Goal: Task Accomplishment & Management: Manage account settings

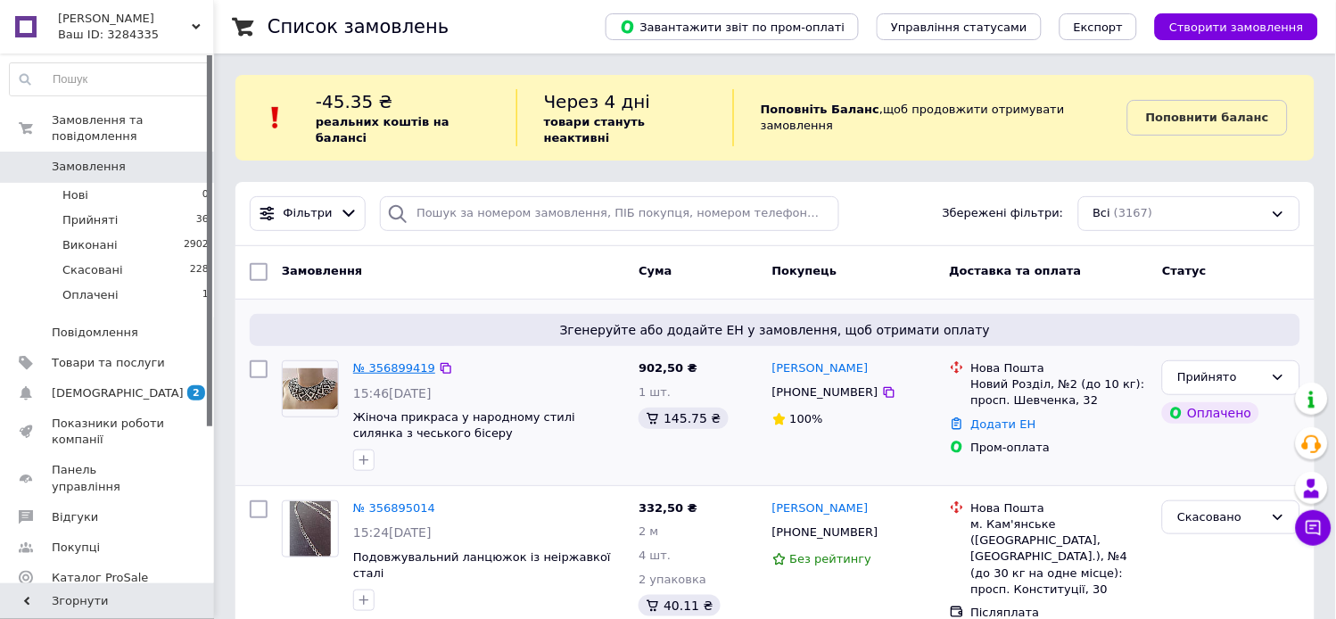
click at [408, 361] on link "№ 356899419" at bounding box center [394, 367] width 82 height 13
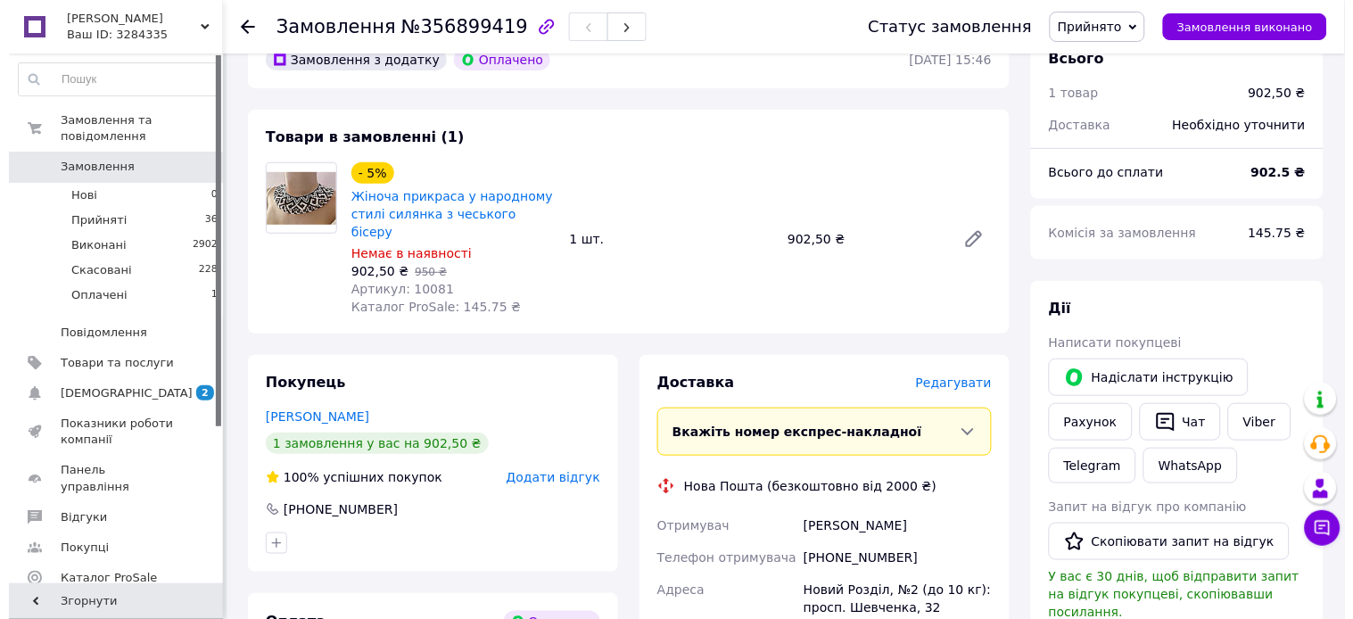
scroll to position [198, 0]
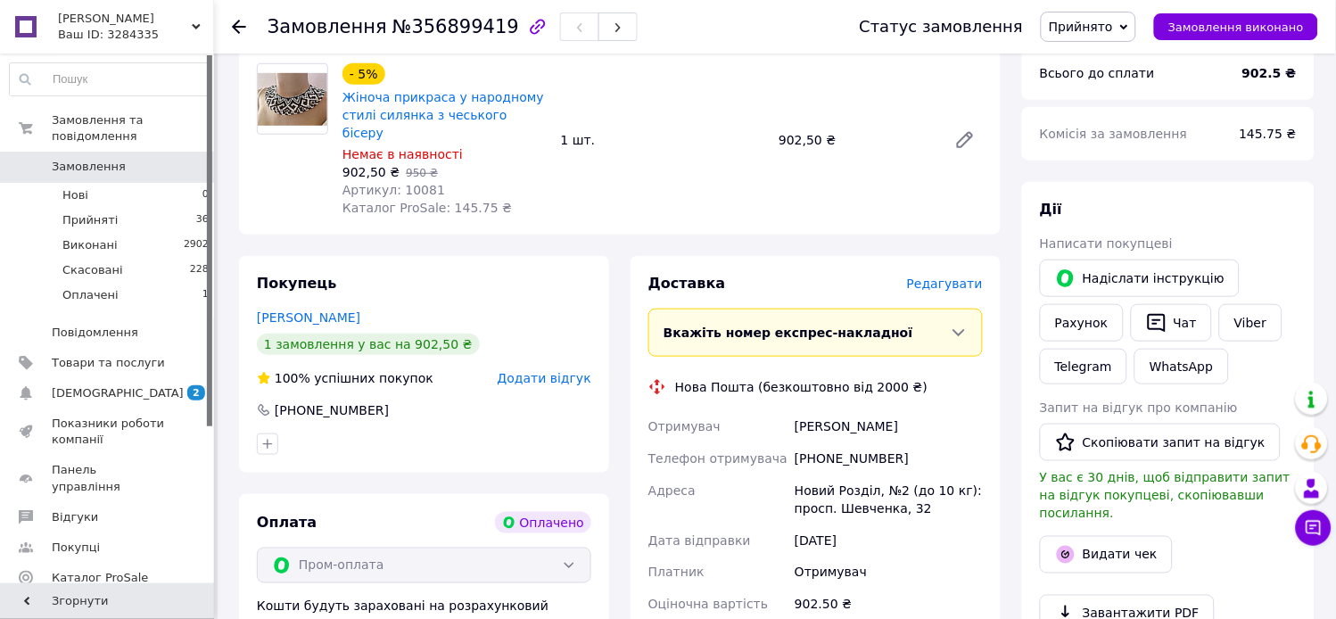
click at [957, 276] on span "Редагувати" at bounding box center [945, 283] width 76 height 14
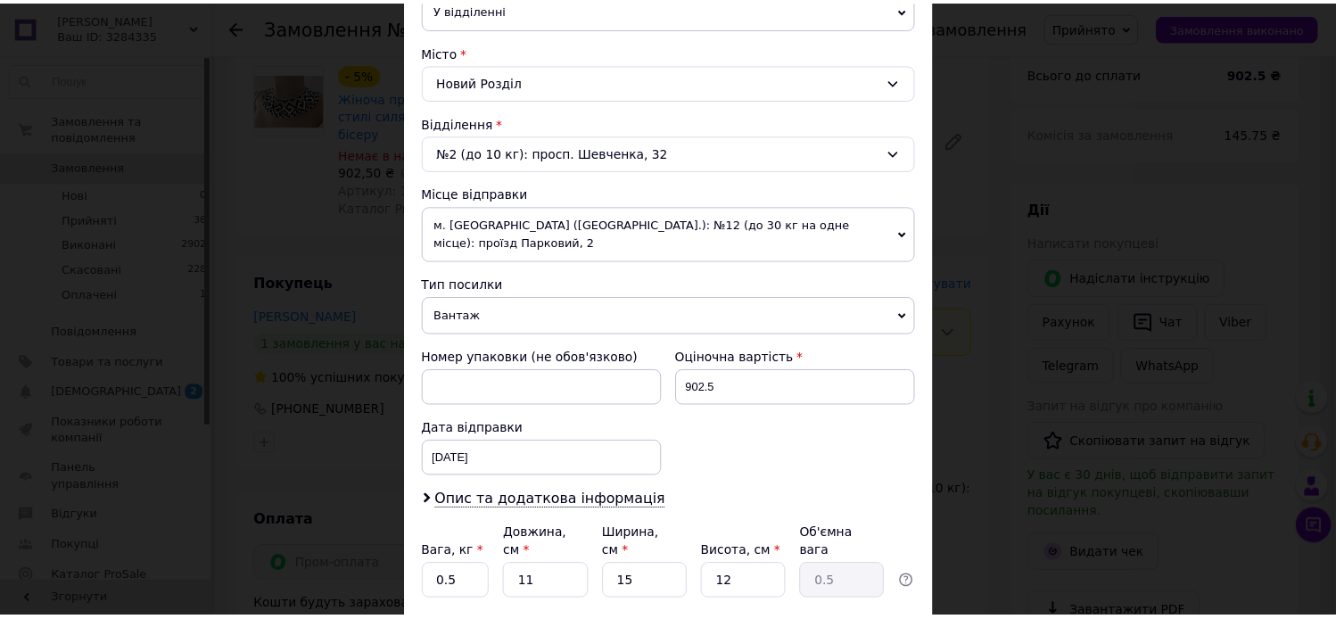
scroll to position [566, 0]
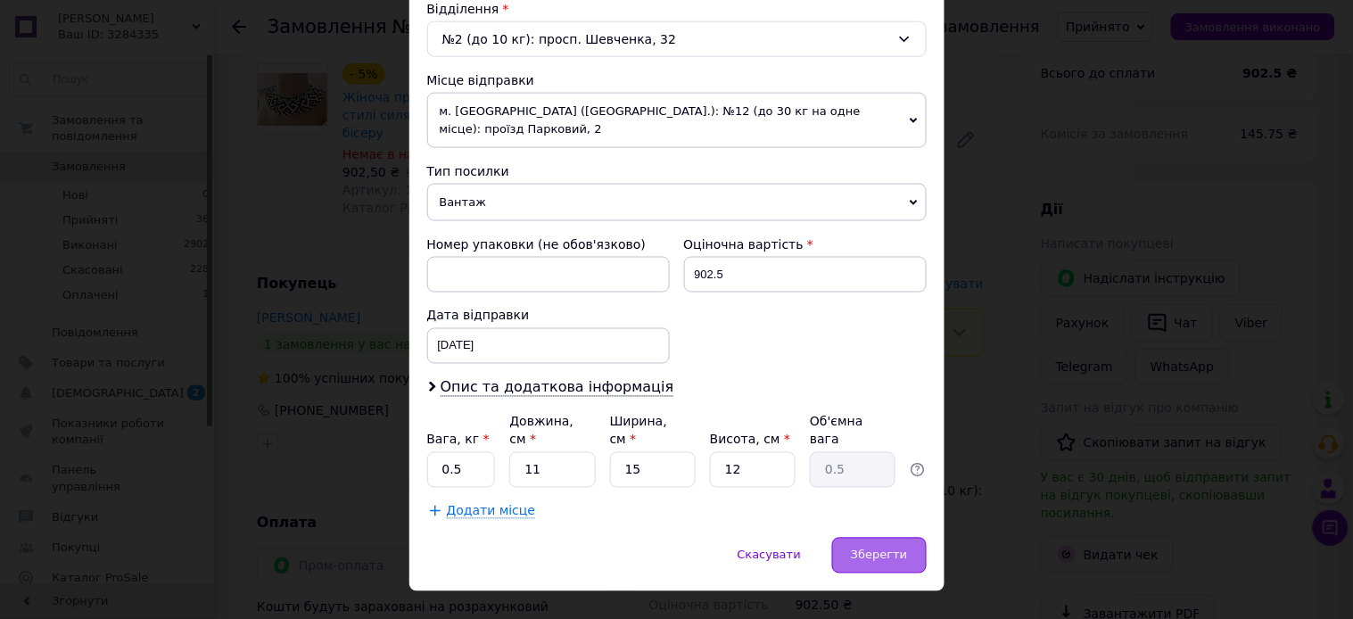
click at [892, 548] on span "Зберегти" at bounding box center [879, 554] width 56 height 13
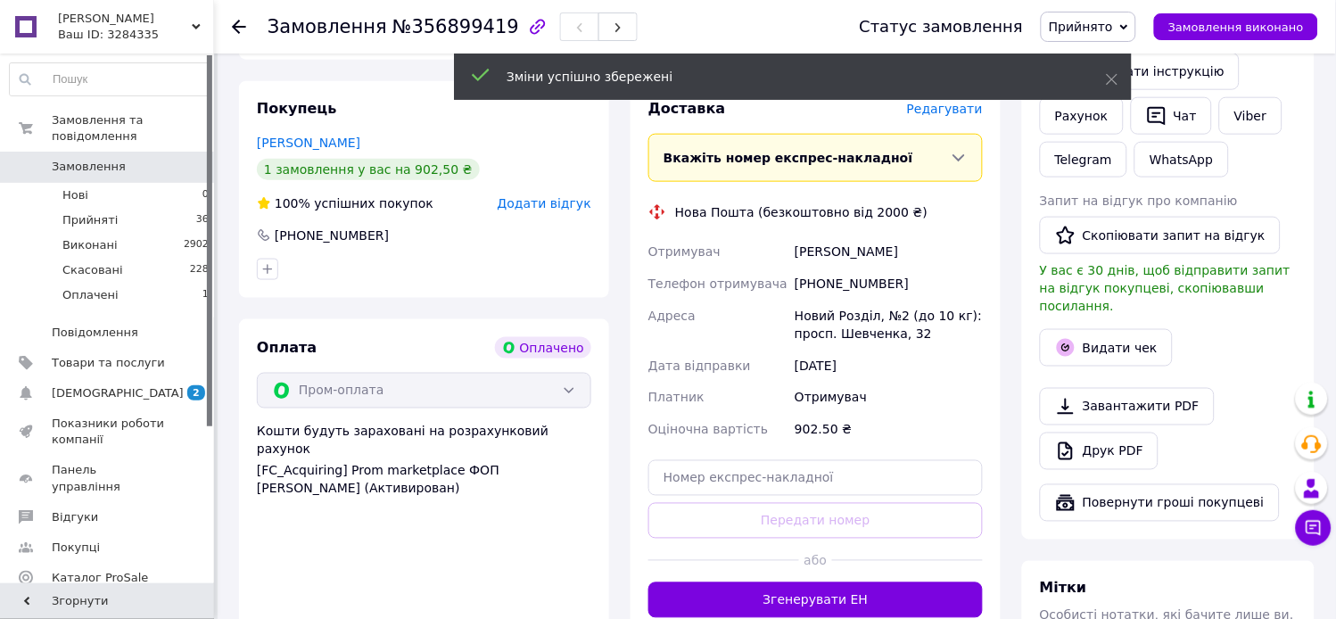
scroll to position [396, 0]
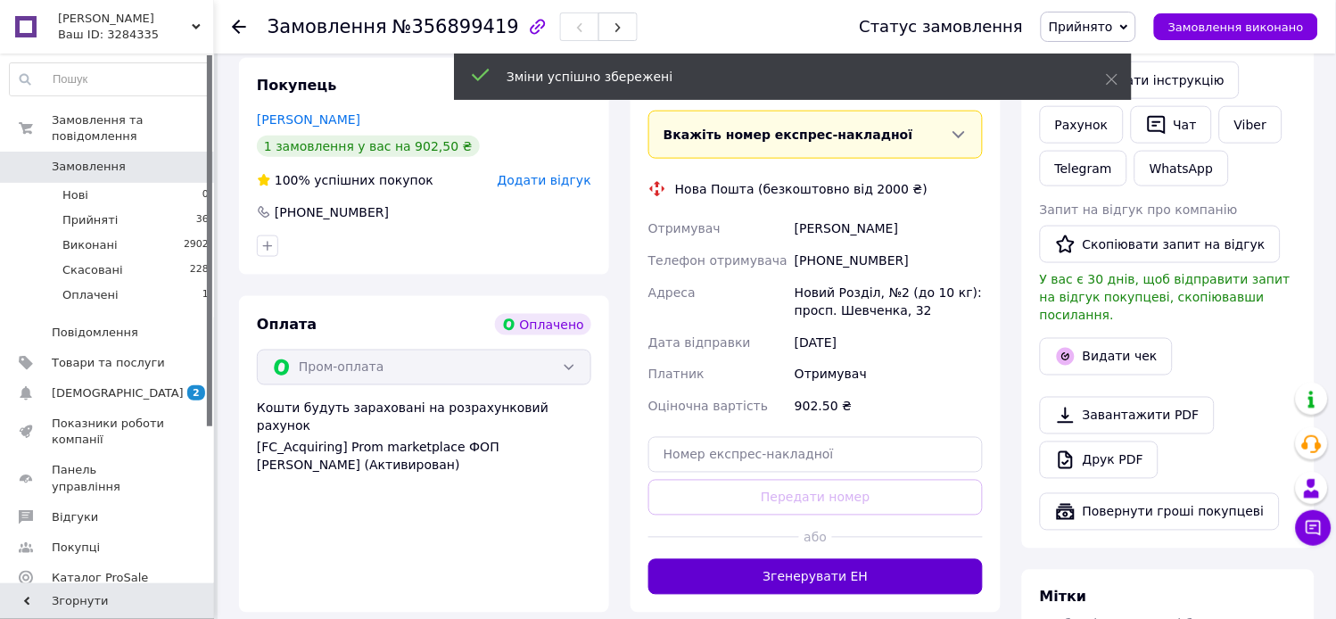
click at [799, 559] on button "Згенерувати ЕН" at bounding box center [815, 577] width 334 height 36
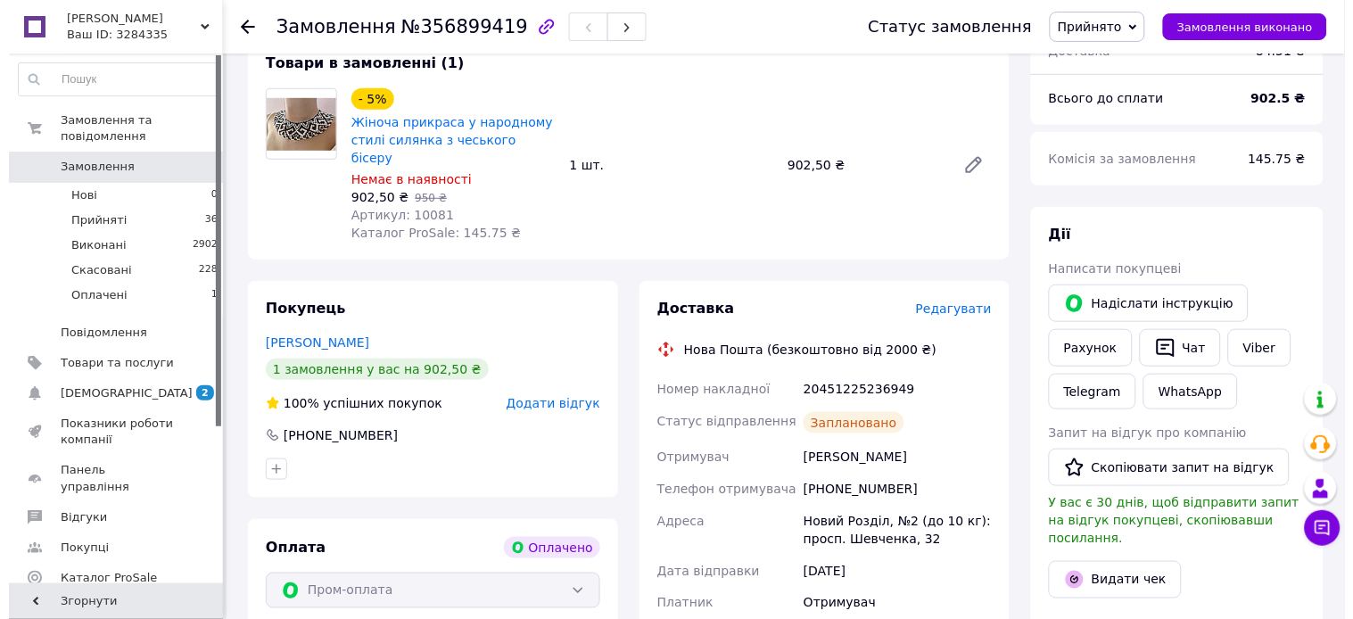
scroll to position [198, 0]
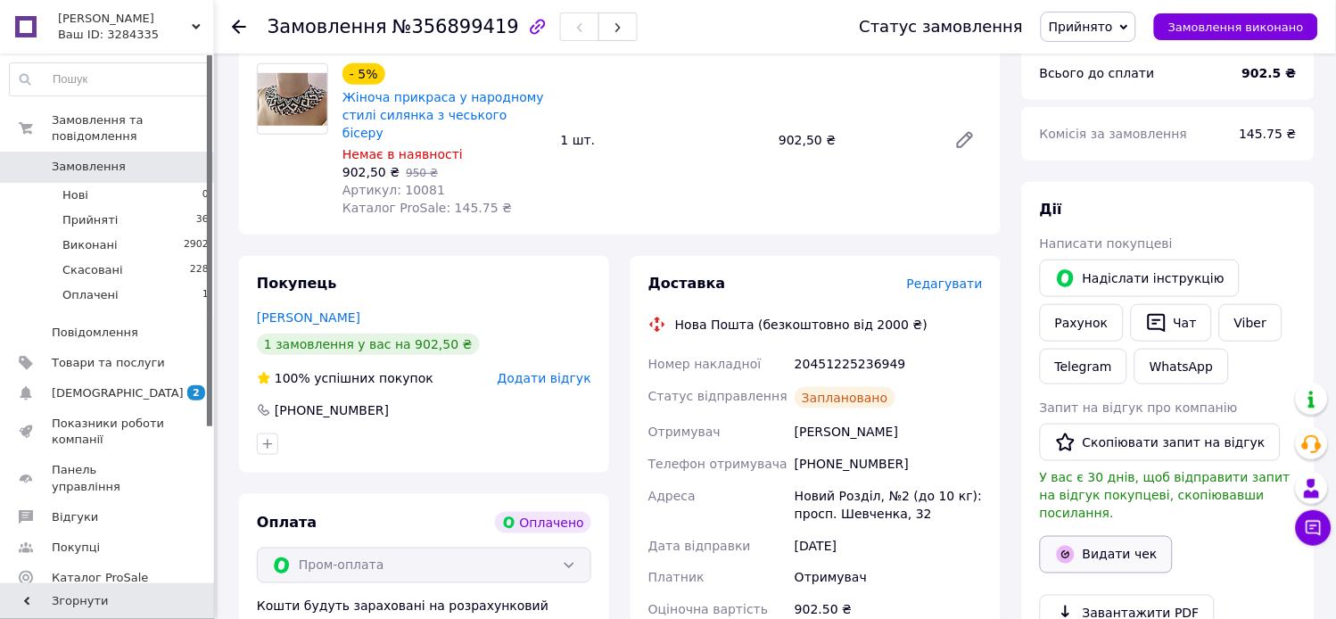
click at [1090, 536] on button "Видати чек" at bounding box center [1106, 554] width 133 height 37
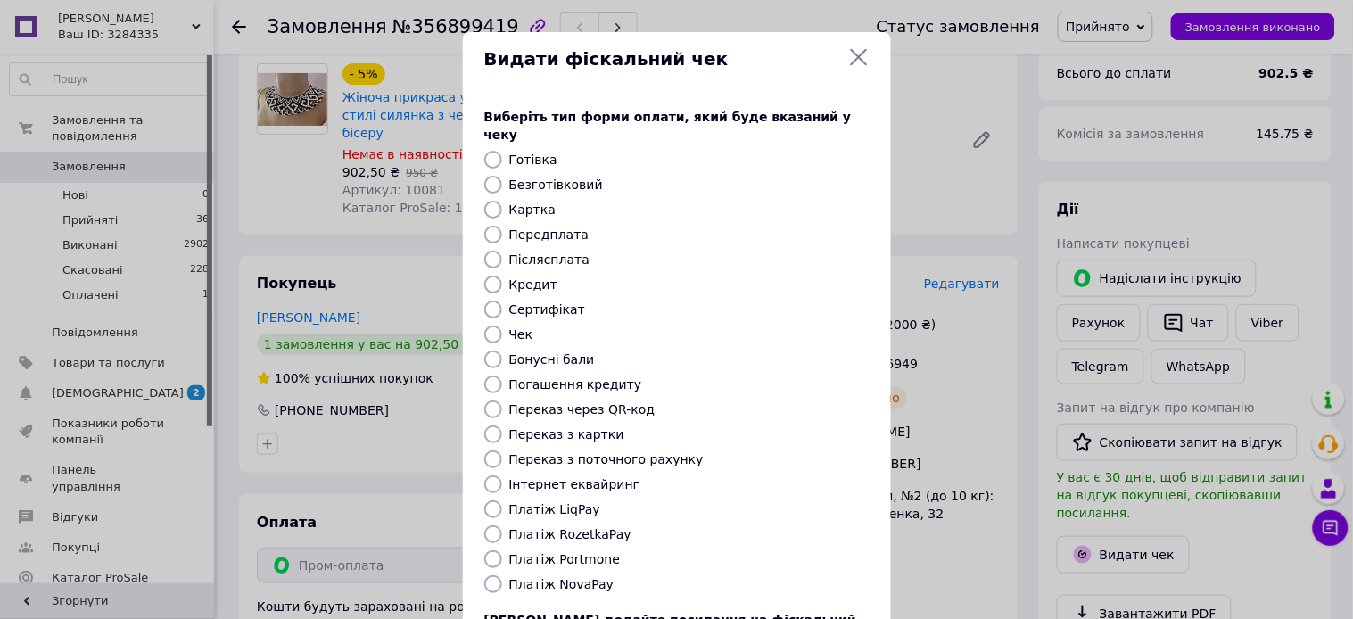
click at [488, 525] on input "Платіж RozetkaPay" at bounding box center [493, 534] width 18 height 18
radio input "true"
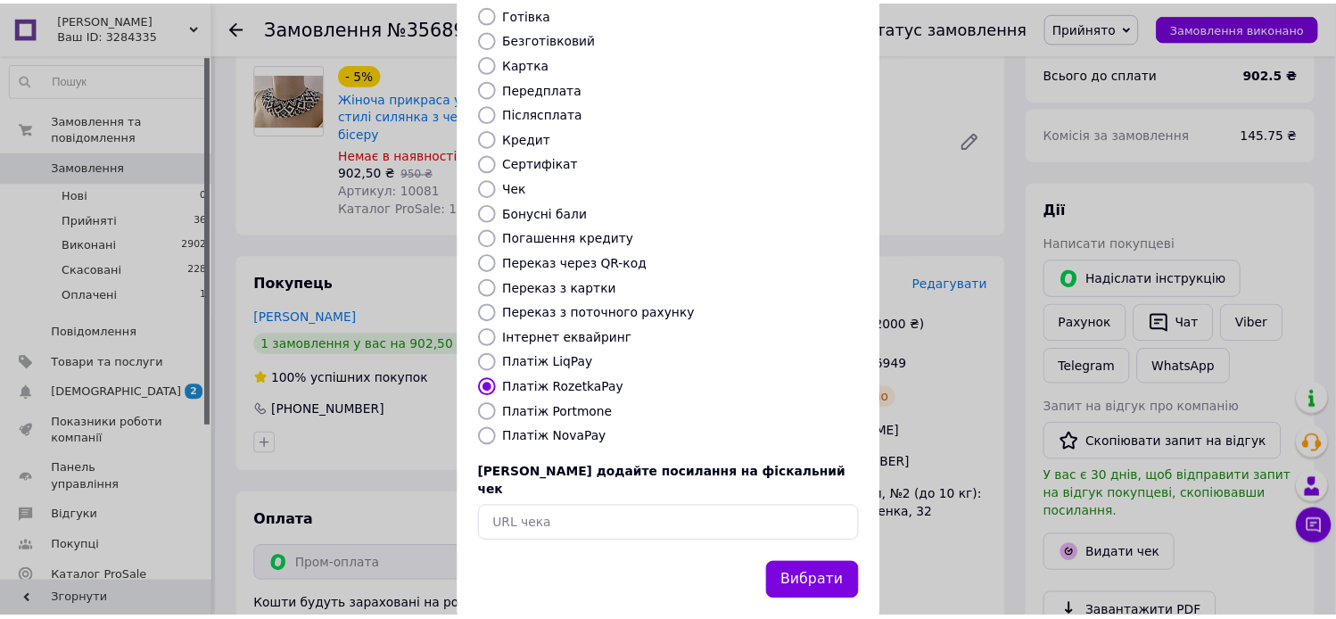
scroll to position [147, 0]
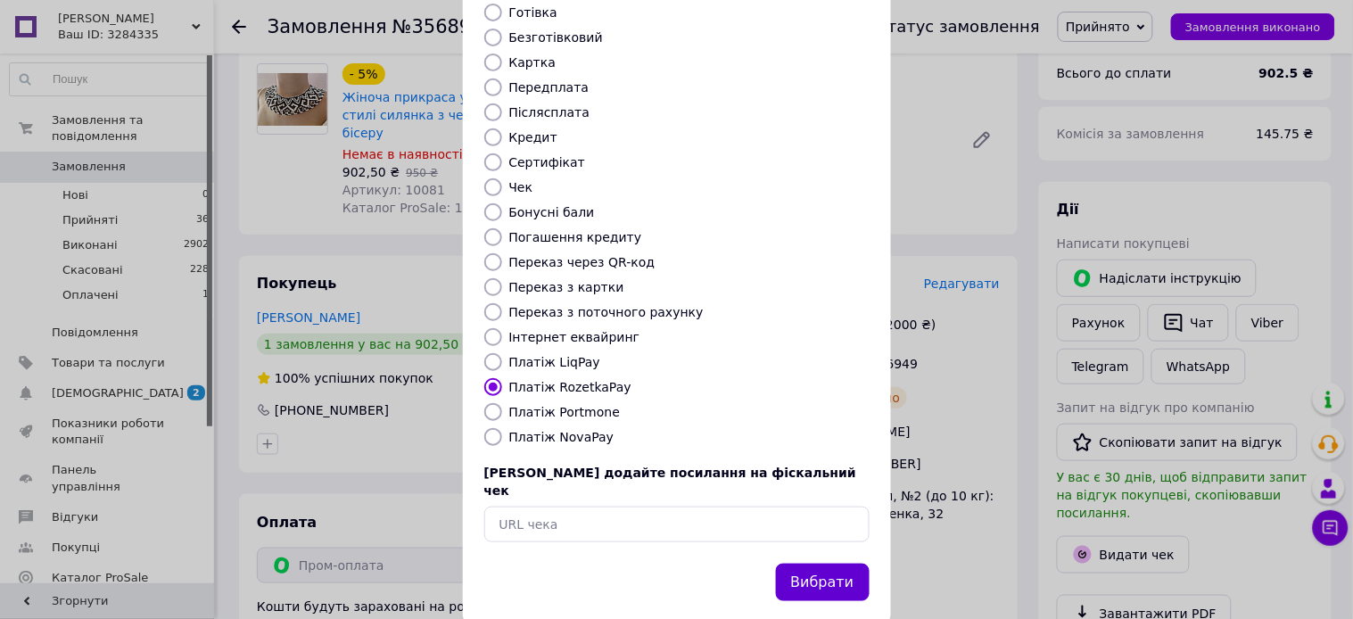
click at [790, 564] on button "Вибрати" at bounding box center [823, 583] width 94 height 38
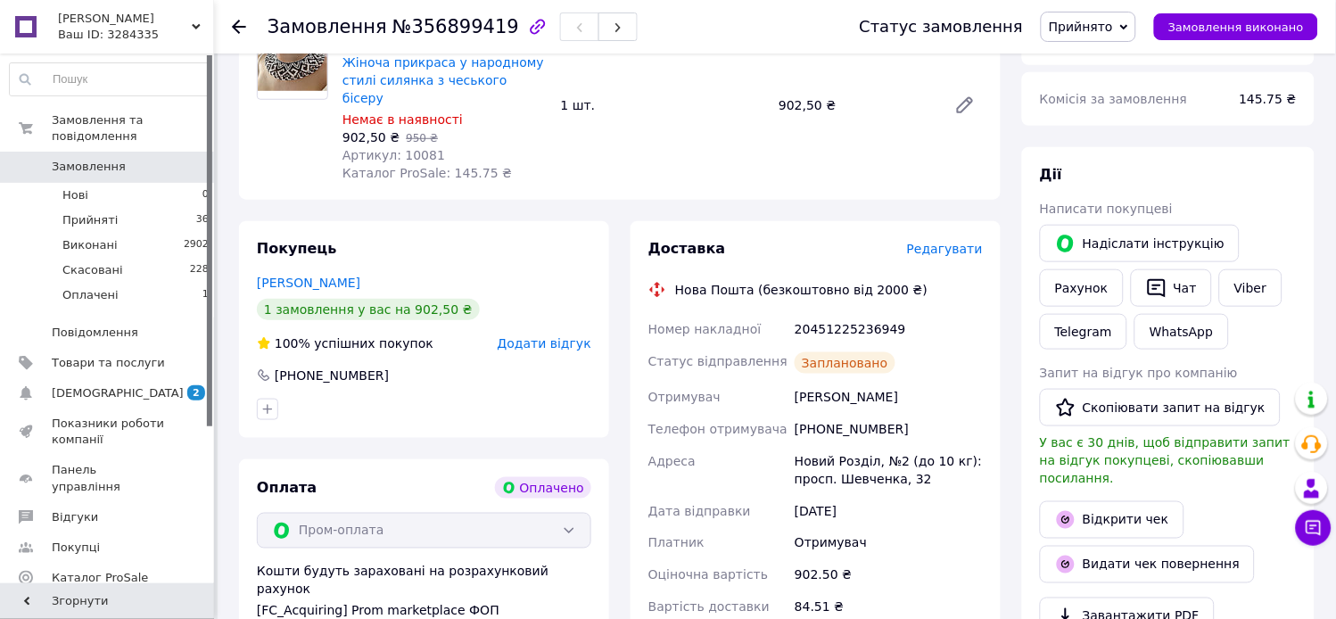
scroll to position [198, 0]
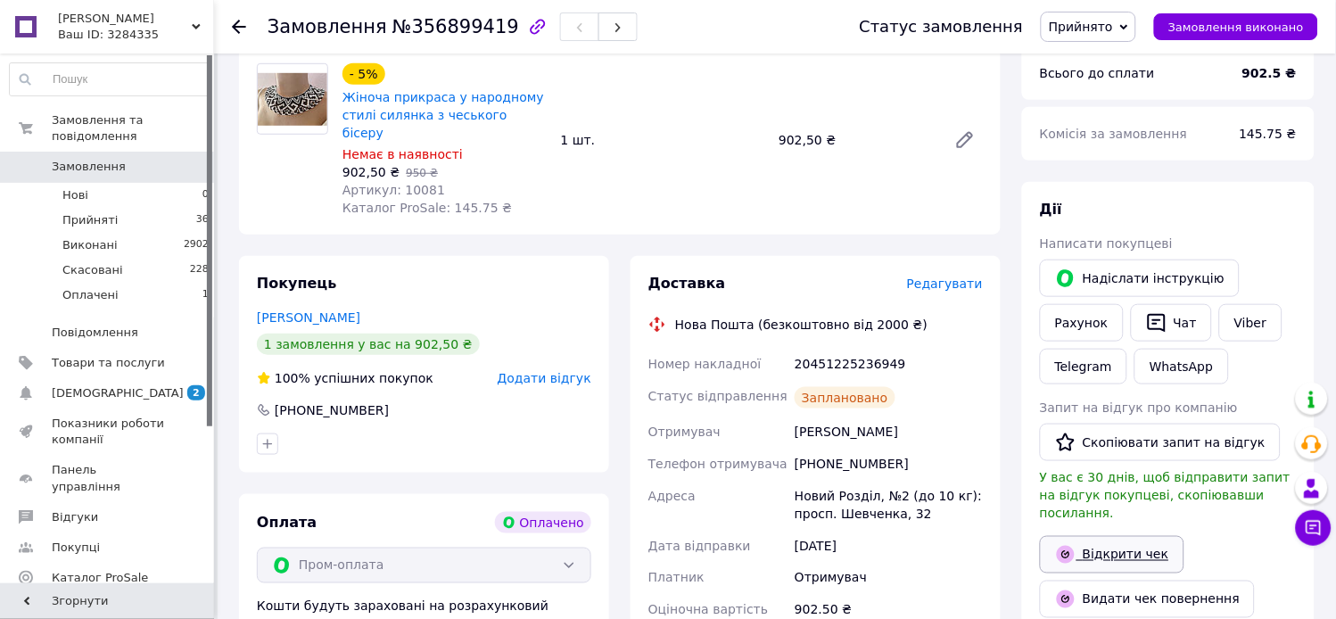
click at [1133, 536] on link "Відкрити чек" at bounding box center [1112, 554] width 144 height 37
